Goal: Find specific page/section: Find specific page/section

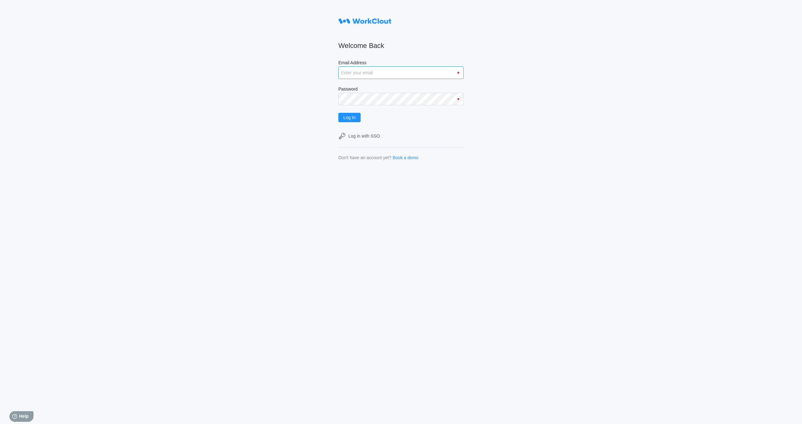
click at [384, 73] on input "Email Address" at bounding box center [400, 72] width 125 height 13
type input "quadristi@simcona.com"
click at [338, 113] on button "Log In" at bounding box center [349, 117] width 22 height 9
